Goal: Find specific page/section: Find specific page/section

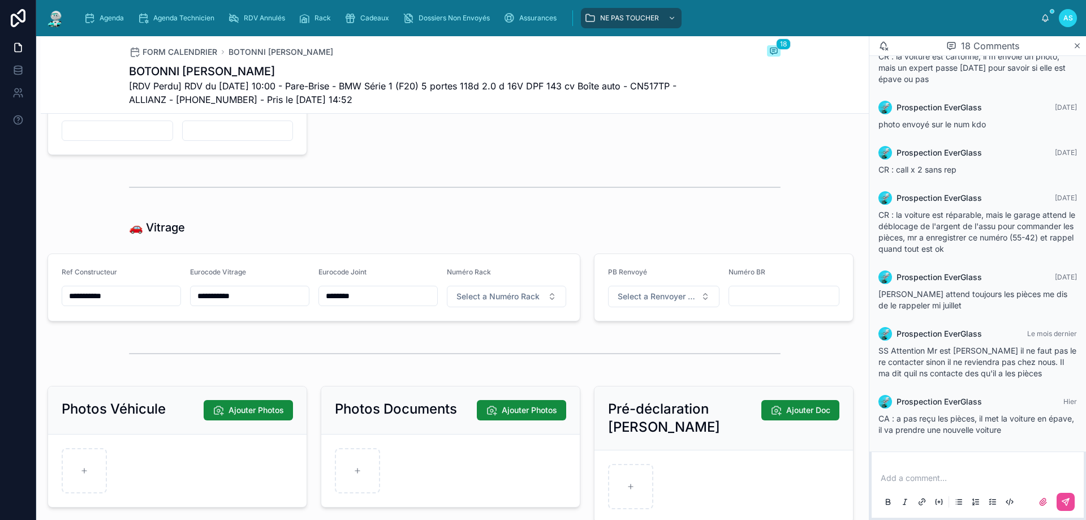
scroll to position [1415, 0]
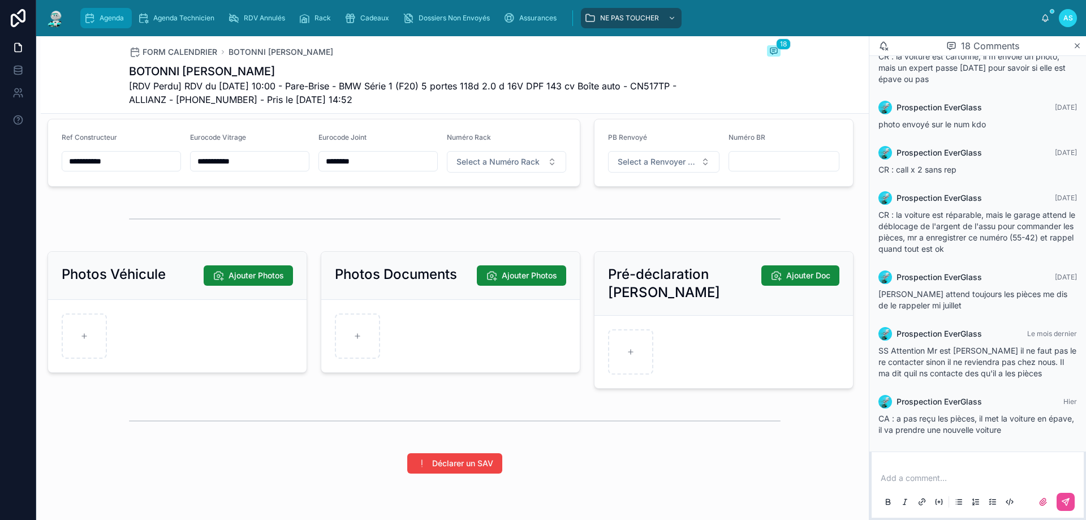
click at [121, 21] on span "Agenda" at bounding box center [112, 18] width 24 height 9
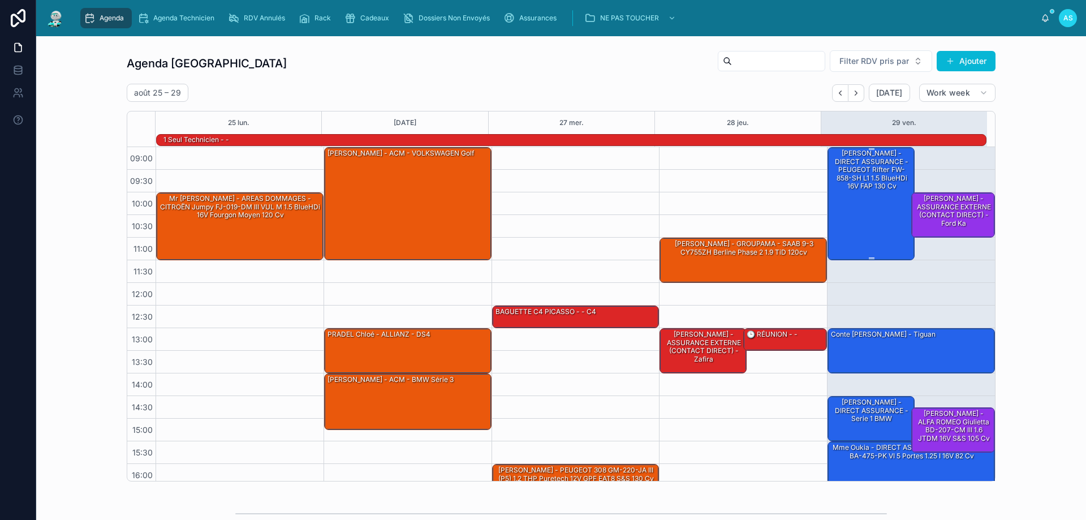
click at [836, 202] on div "[PERSON_NAME] - DIRECT ASSURANCE - PEUGEOT Rifter FW-858-SH L1 1.5 BlueHDi 16V …" at bounding box center [872, 203] width 84 height 111
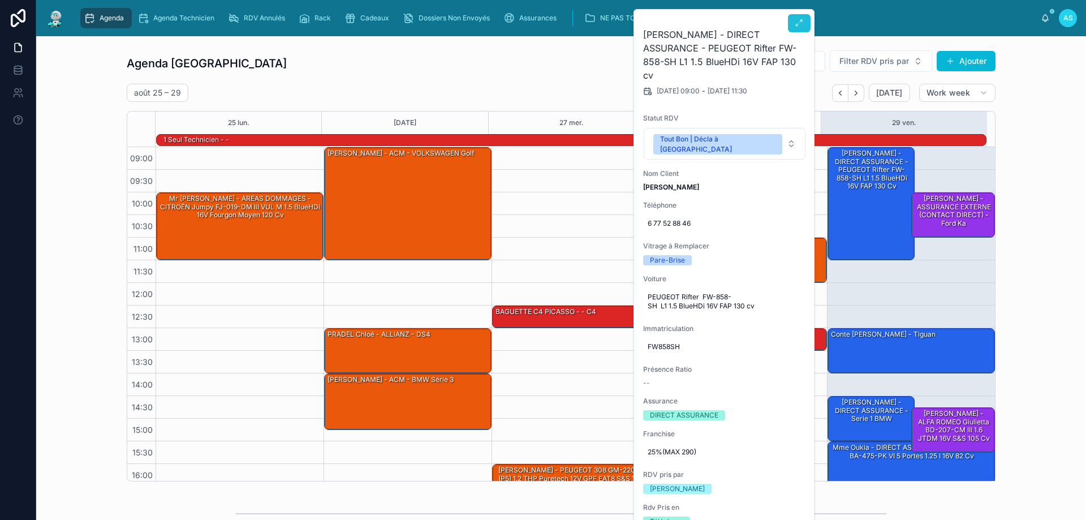
click at [797, 22] on icon at bounding box center [799, 23] width 9 height 9
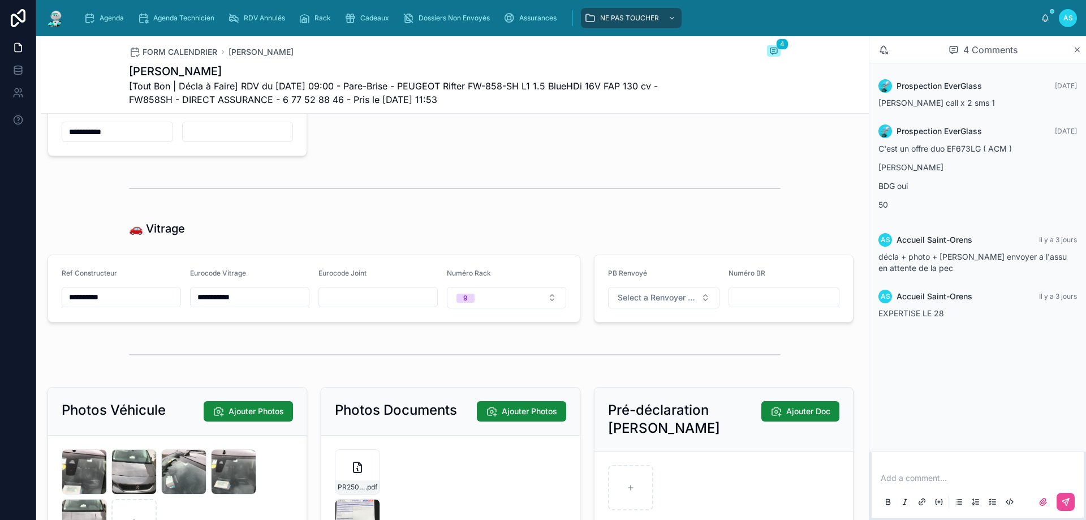
scroll to position [1528, 0]
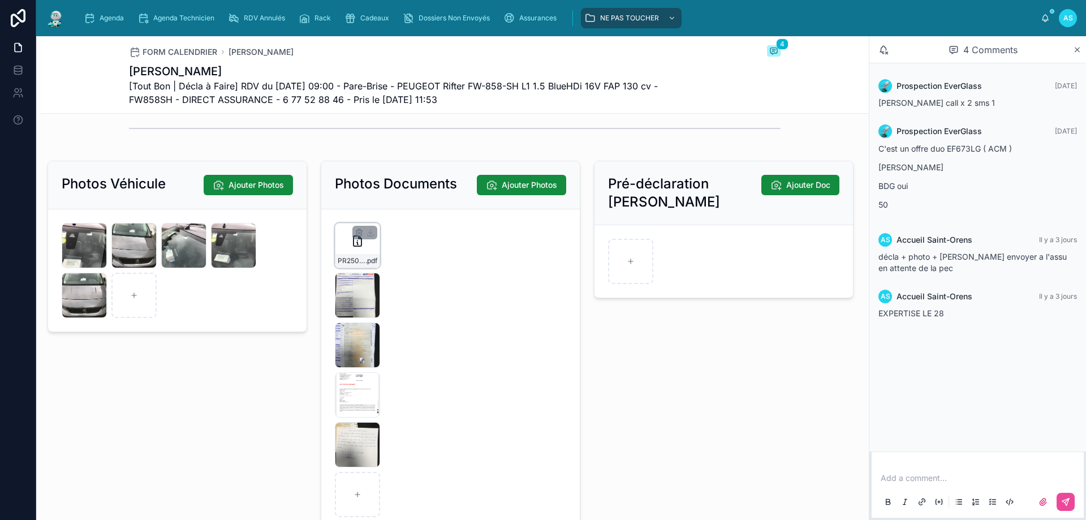
click at [350, 260] on div "PR2508-1634 .pdf" at bounding box center [357, 245] width 45 height 45
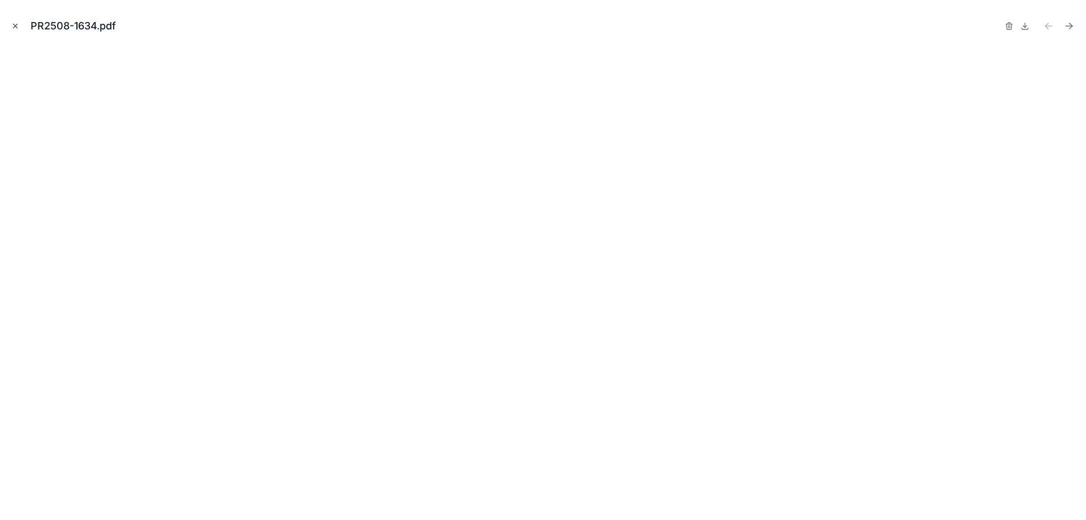
click at [13, 27] on icon "Close modal" at bounding box center [15, 26] width 8 height 8
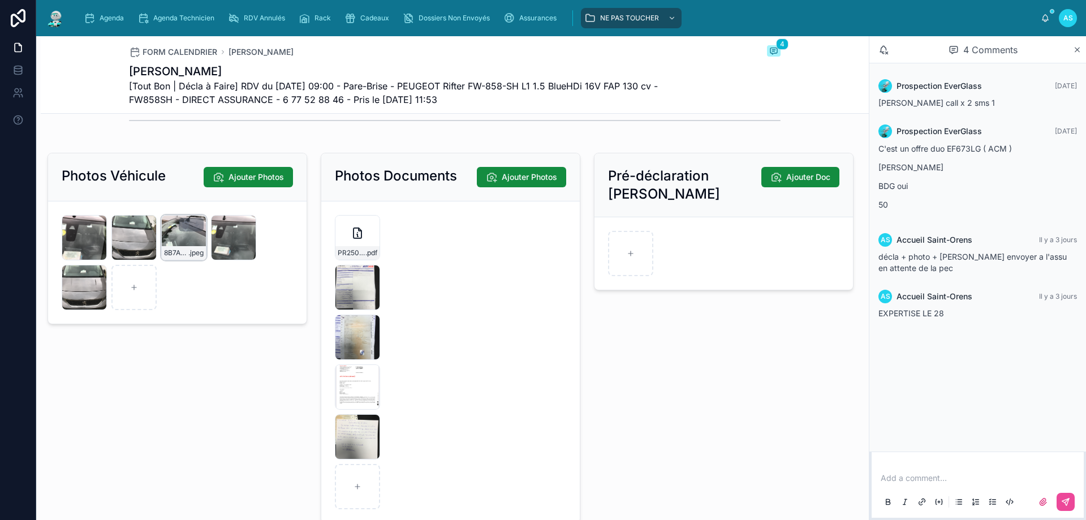
scroll to position [1501, 0]
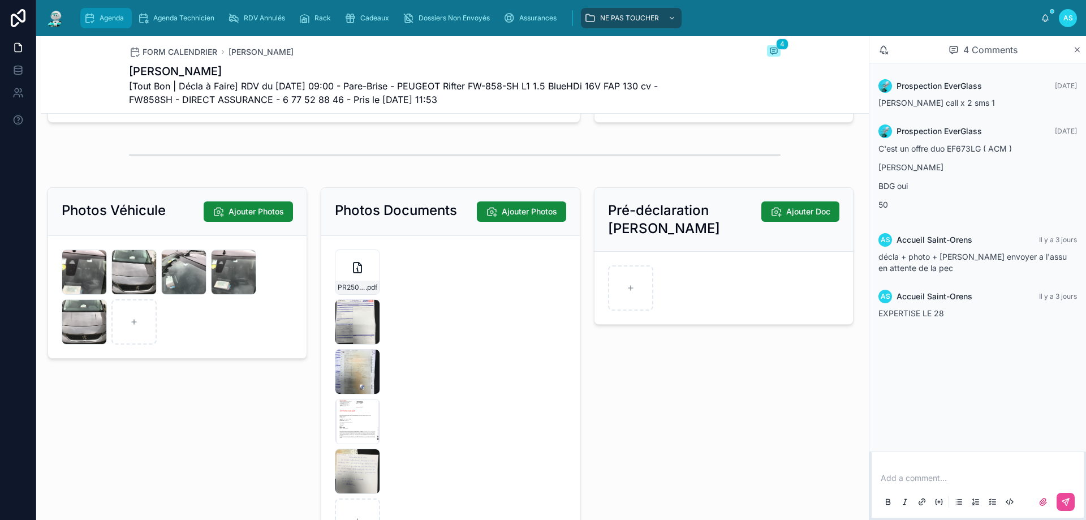
click at [121, 10] on div "Agenda" at bounding box center [106, 18] width 45 height 18
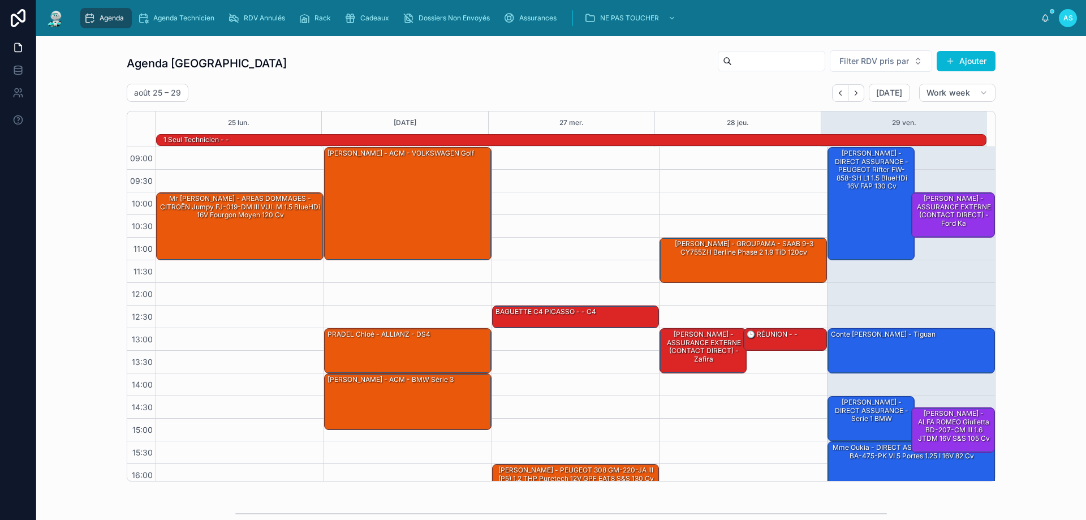
scroll to position [74, 0]
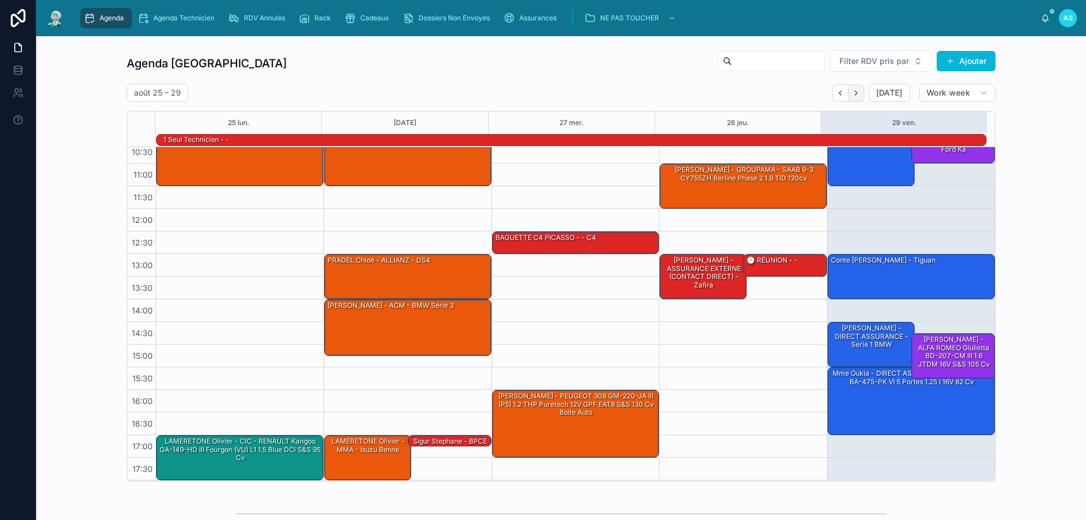
click at [856, 91] on icon "Next" at bounding box center [856, 93] width 8 height 8
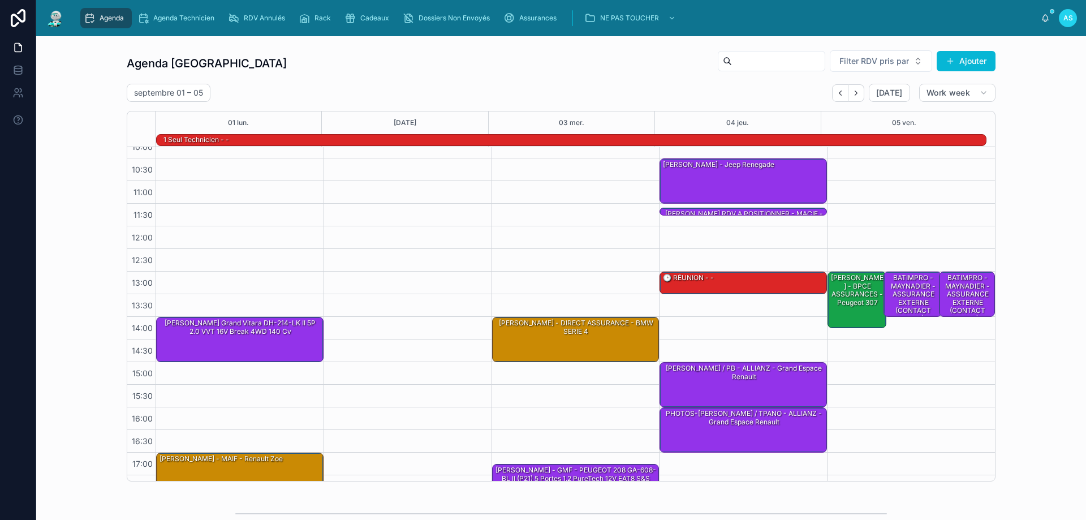
scroll to position [74, 0]
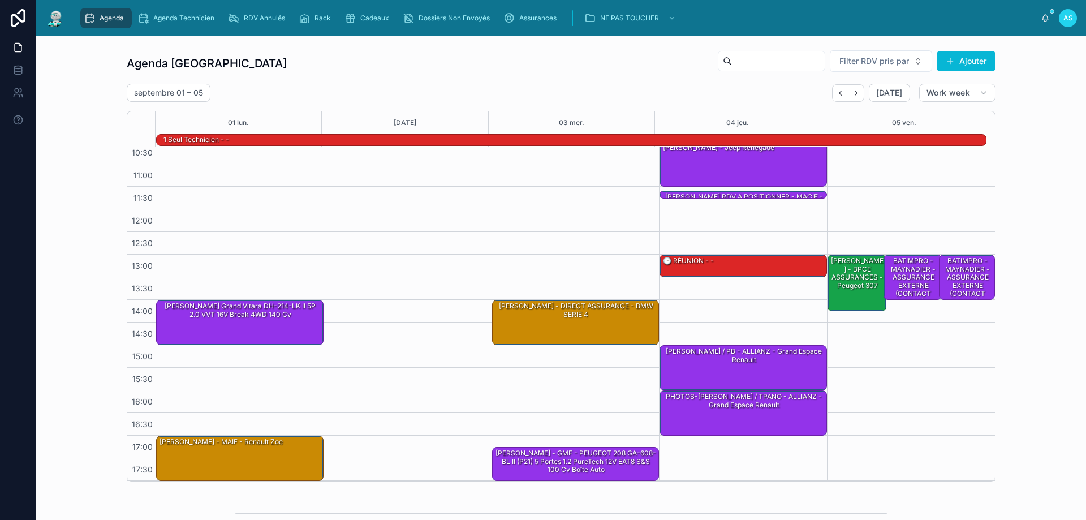
click at [104, 19] on span "Agenda" at bounding box center [112, 18] width 24 height 9
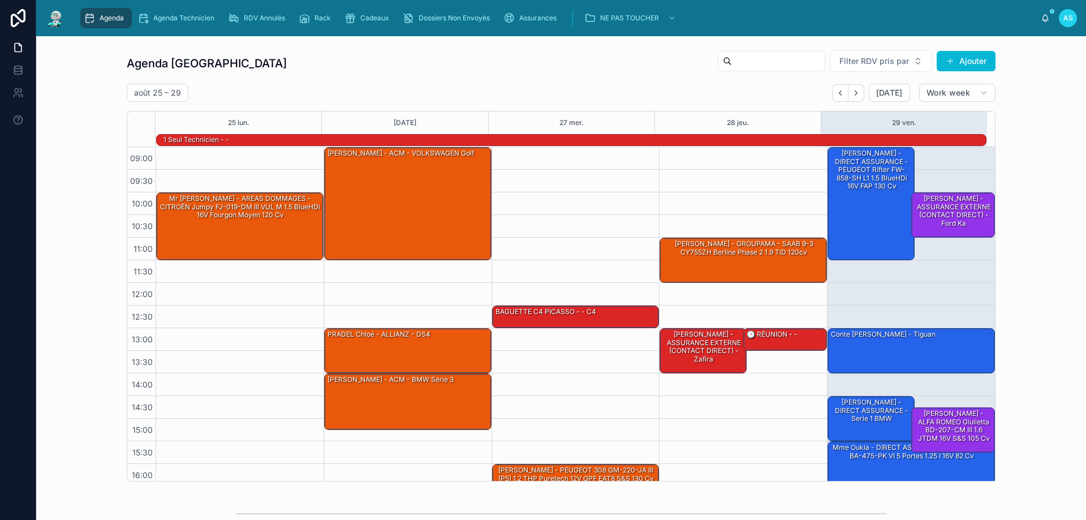
scroll to position [74, 0]
